Goal: Task Accomplishment & Management: Manage account settings

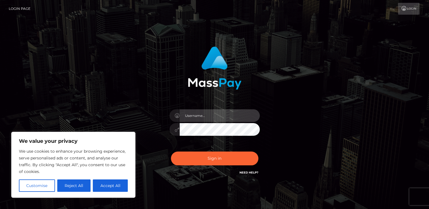
click at [215, 116] on input "text" at bounding box center [220, 115] width 80 height 13
type input "selyem24@yahoo.com"
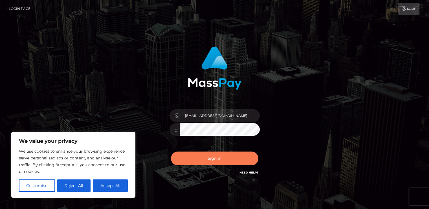
click at [214, 157] on button "Sign in" at bounding box center [214, 159] width 87 height 14
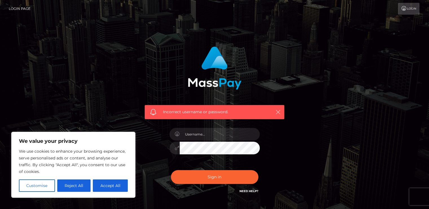
click at [280, 112] on icon "button" at bounding box center [278, 112] width 6 height 6
click at [280, 113] on icon "button" at bounding box center [278, 112] width 6 height 6
click at [277, 113] on icon "button" at bounding box center [278, 112] width 6 height 6
click at [278, 112] on icon "button" at bounding box center [278, 112] width 6 height 6
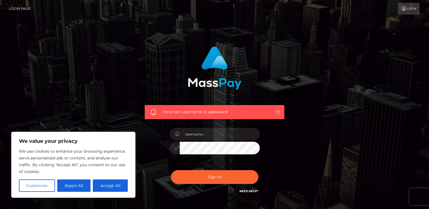
click at [278, 111] on icon "button" at bounding box center [278, 112] width 6 height 6
click at [231, 138] on input "text" at bounding box center [220, 134] width 80 height 13
type input "selyem24@yahoo.com"
click at [278, 114] on icon "button" at bounding box center [278, 112] width 6 height 6
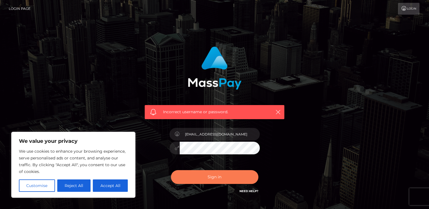
click at [222, 176] on button "Sign in" at bounding box center [214, 177] width 87 height 14
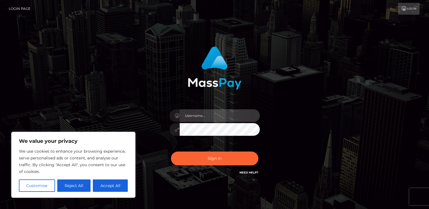
click at [225, 117] on input "text" at bounding box center [220, 115] width 80 height 13
type input "selyem24@yahoo.com"
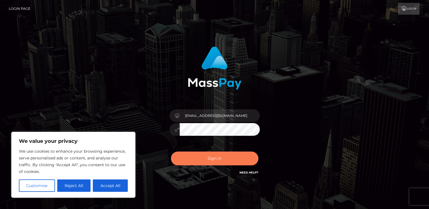
click at [216, 160] on button "Sign in" at bounding box center [214, 159] width 87 height 14
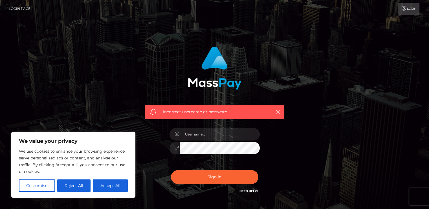
click at [279, 111] on icon "button" at bounding box center [278, 112] width 6 height 6
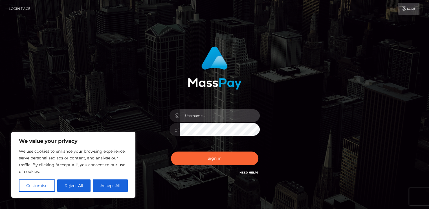
click at [231, 116] on input "text" at bounding box center [220, 115] width 80 height 13
click at [206, 116] on input "[EMAIL_ADDRESS][DOMAIN_NAME]" at bounding box center [220, 115] width 80 height 13
click at [237, 115] on input "[EMAIL_ADDRESS][DOMAIN_NAME]" at bounding box center [220, 115] width 80 height 13
type input "[EMAIL_ADDRESS][DOMAIN_NAME]"
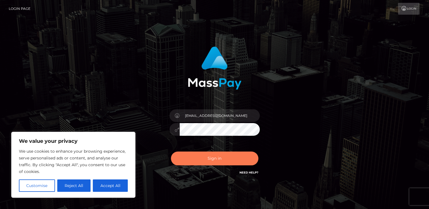
click at [214, 157] on button "Sign in" at bounding box center [214, 159] width 87 height 14
click at [214, 160] on button "Sign in" at bounding box center [214, 159] width 87 height 14
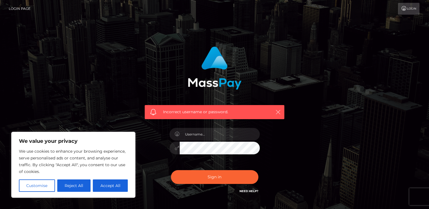
click at [279, 111] on icon "button" at bounding box center [278, 112] width 6 height 6
click at [278, 112] on icon "button" at bounding box center [278, 112] width 6 height 6
click at [278, 111] on icon "button" at bounding box center [278, 112] width 6 height 6
